Goal: Task Accomplishment & Management: Use online tool/utility

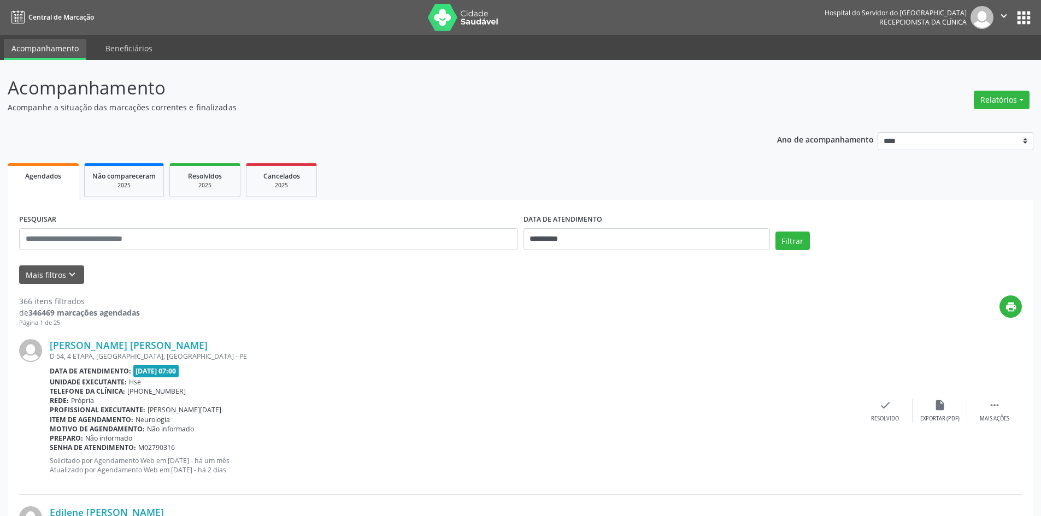
click at [58, 184] on link "Agendados" at bounding box center [43, 181] width 71 height 37
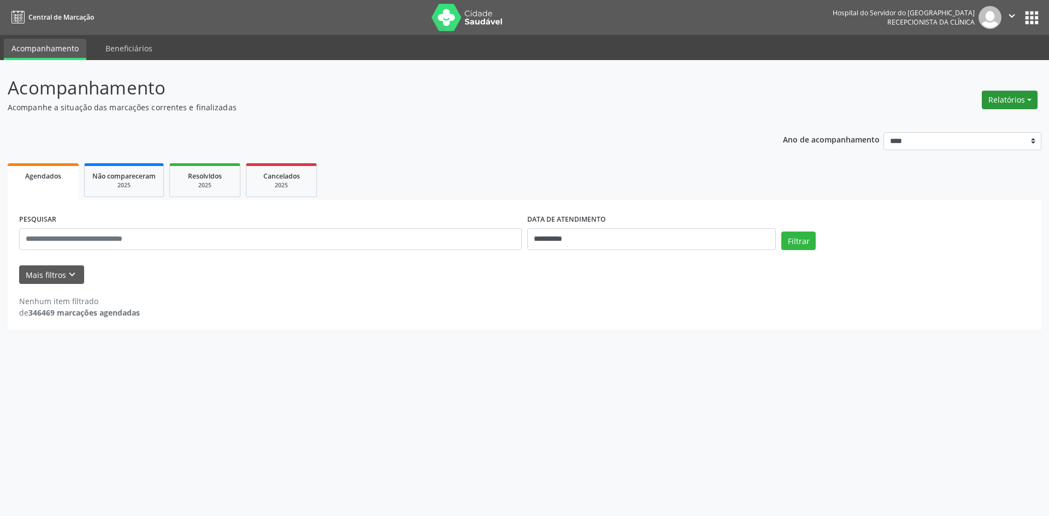
click at [1009, 100] on button "Relatórios" at bounding box center [1010, 100] width 56 height 19
click at [985, 123] on link "Agendamentos" at bounding box center [979, 123] width 117 height 15
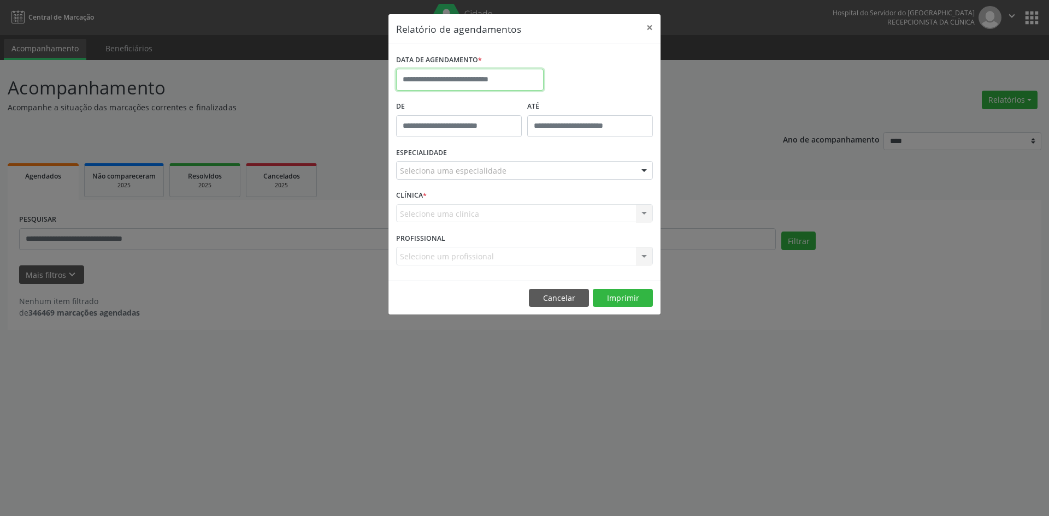
click at [505, 80] on input "text" at bounding box center [470, 80] width 148 height 22
click at [457, 203] on span "19" at bounding box center [455, 202] width 21 height 21
type input "**********"
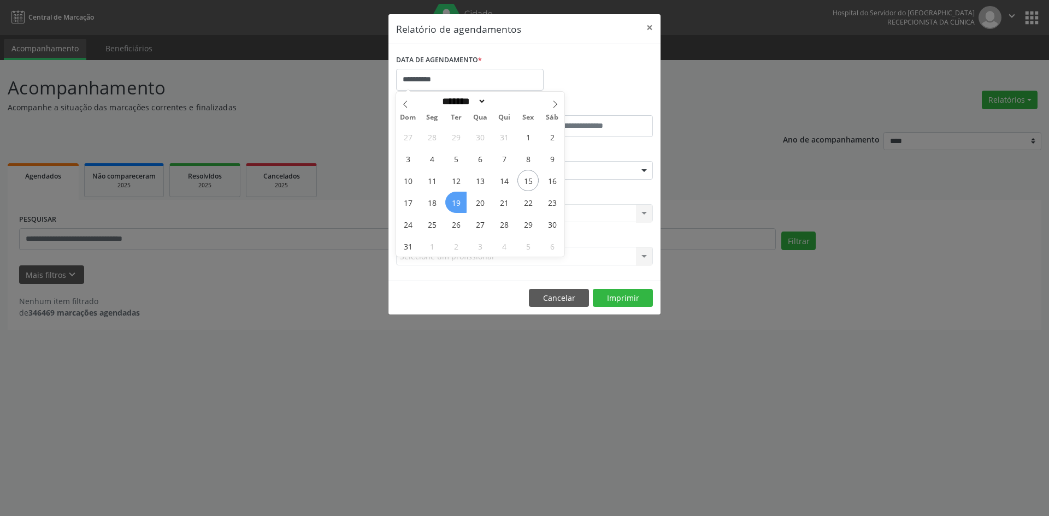
click at [454, 199] on span "19" at bounding box center [455, 202] width 21 height 21
click at [454, 199] on div "CLÍNICA * Selecione uma clínica Nenhum resultado encontrado para: " " Não há ne…" at bounding box center [524, 208] width 262 height 43
click at [648, 168] on div at bounding box center [644, 171] width 16 height 19
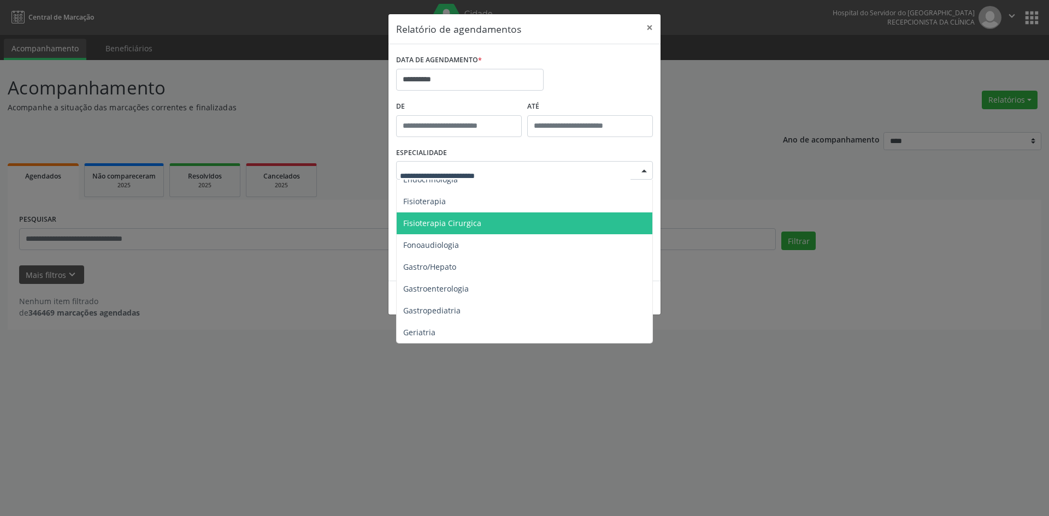
scroll to position [546, 0]
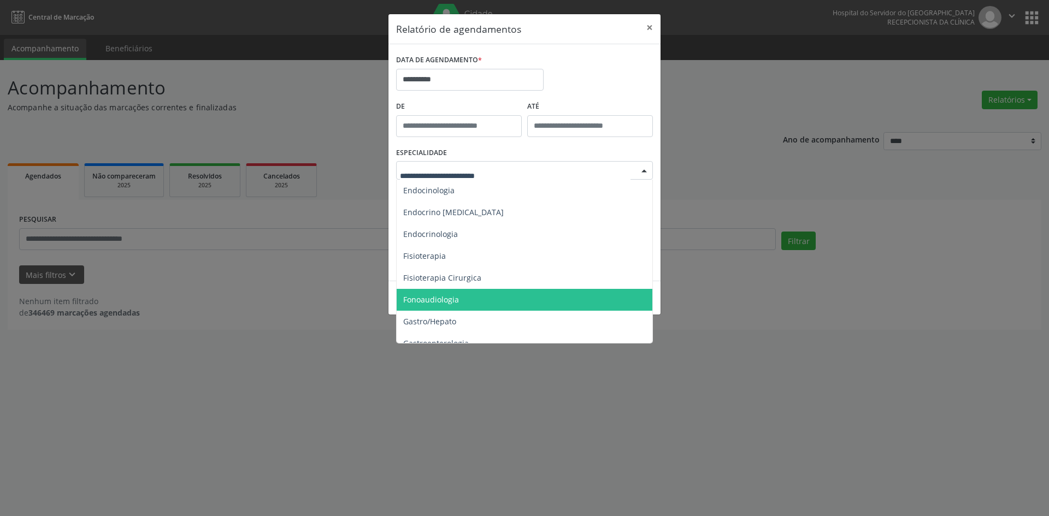
click at [437, 300] on span "Fonoaudiologia" at bounding box center [431, 299] width 56 height 10
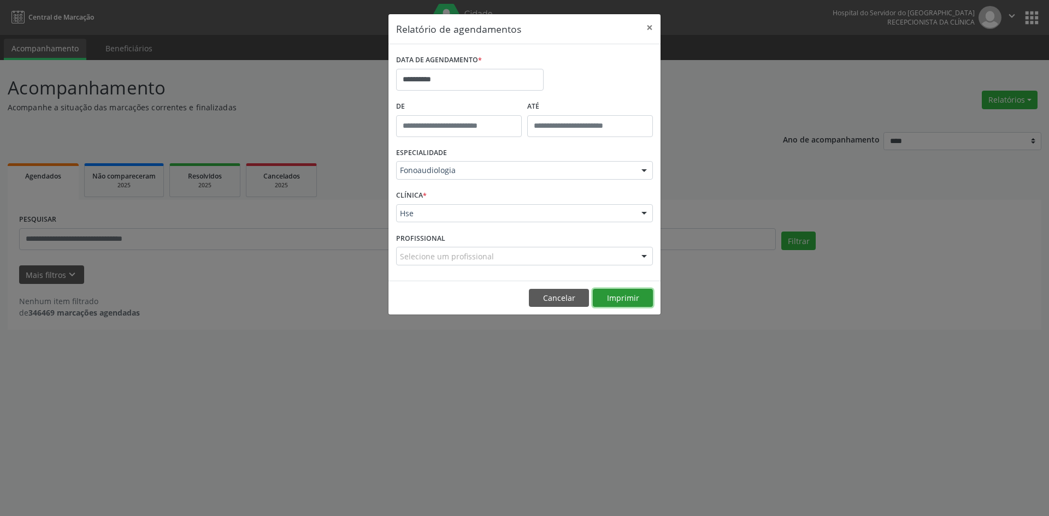
click at [618, 297] on button "Imprimir" at bounding box center [623, 298] width 60 height 19
